Goal: Task Accomplishment & Management: Manage account settings

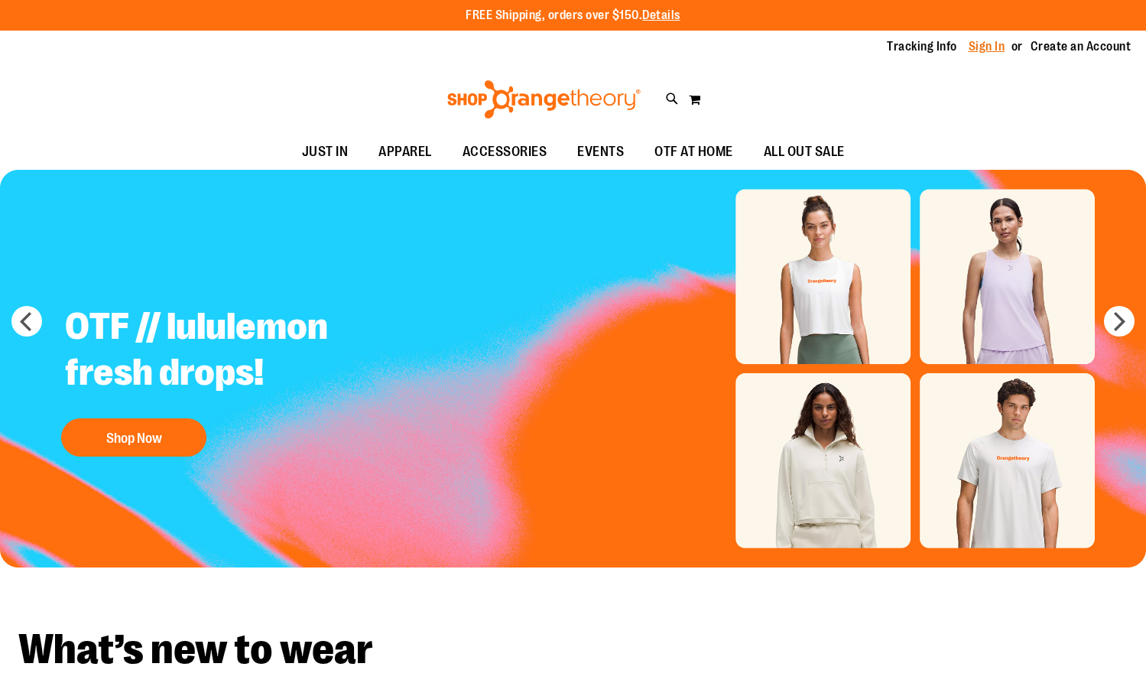
click at [991, 47] on link "Sign In" at bounding box center [987, 46] width 37 height 17
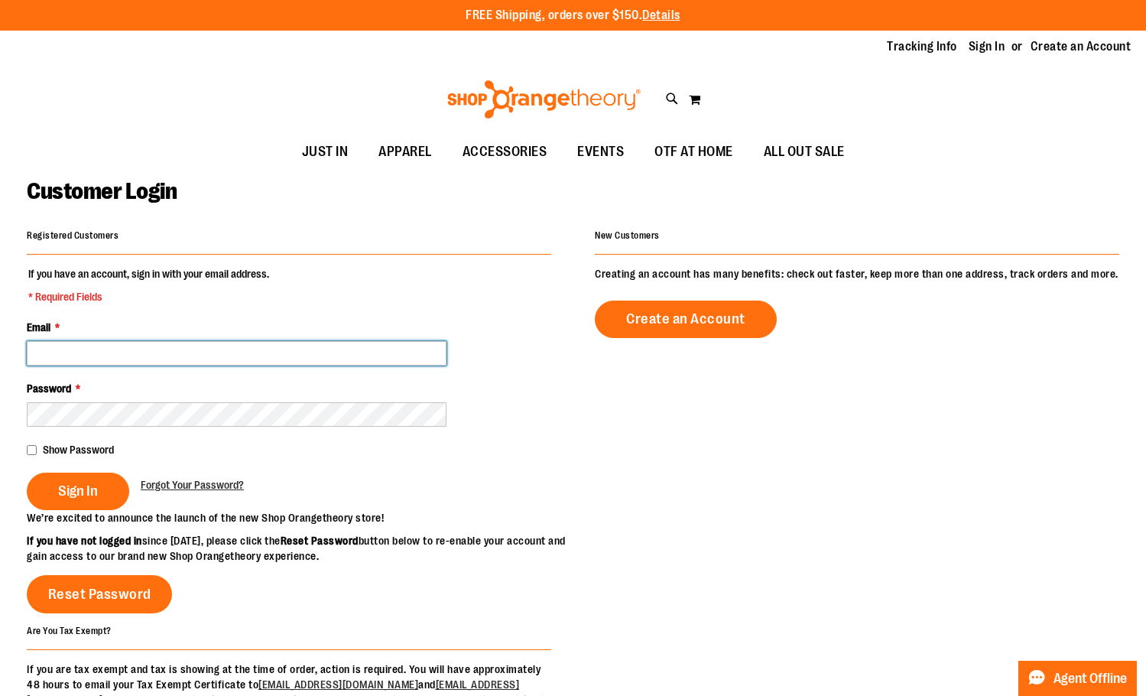
click at [243, 359] on input "Email *" at bounding box center [237, 353] width 420 height 24
click at [245, 350] on input "Email *" at bounding box center [237, 353] width 420 height 24
